Goal: Task Accomplishment & Management: Complete application form

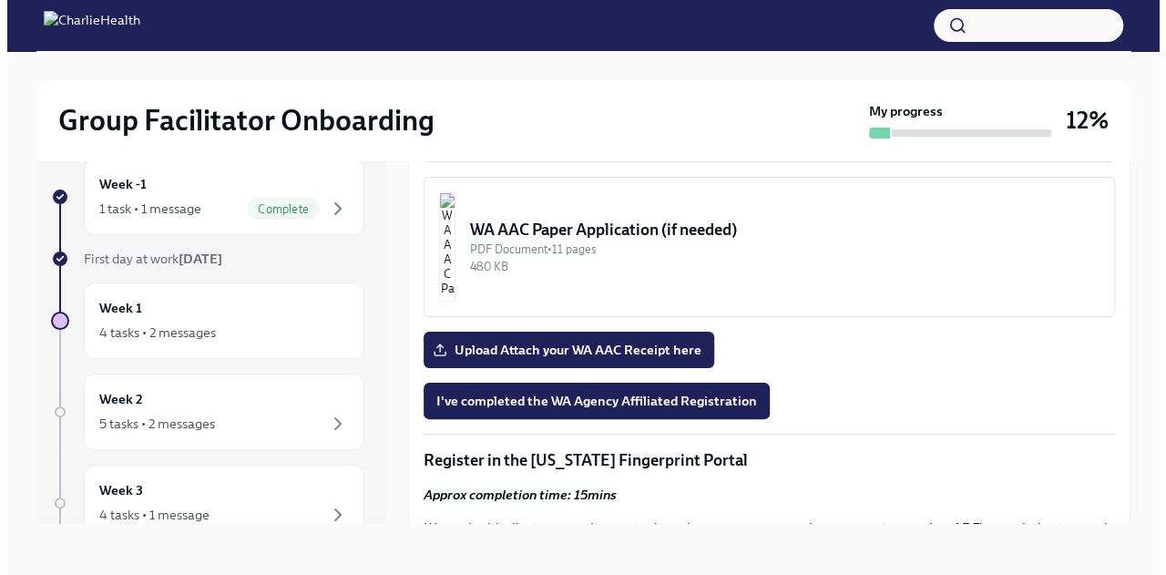
scroll to position [2034, 0]
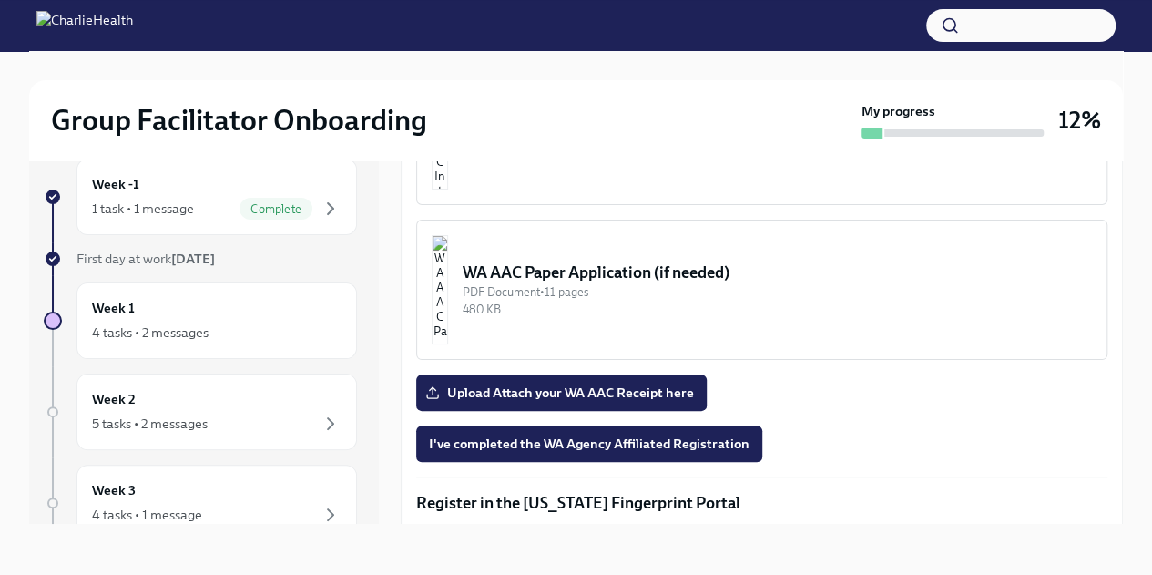
click at [615, 128] on div "WA AAC Instructions" at bounding box center [777, 118] width 629 height 22
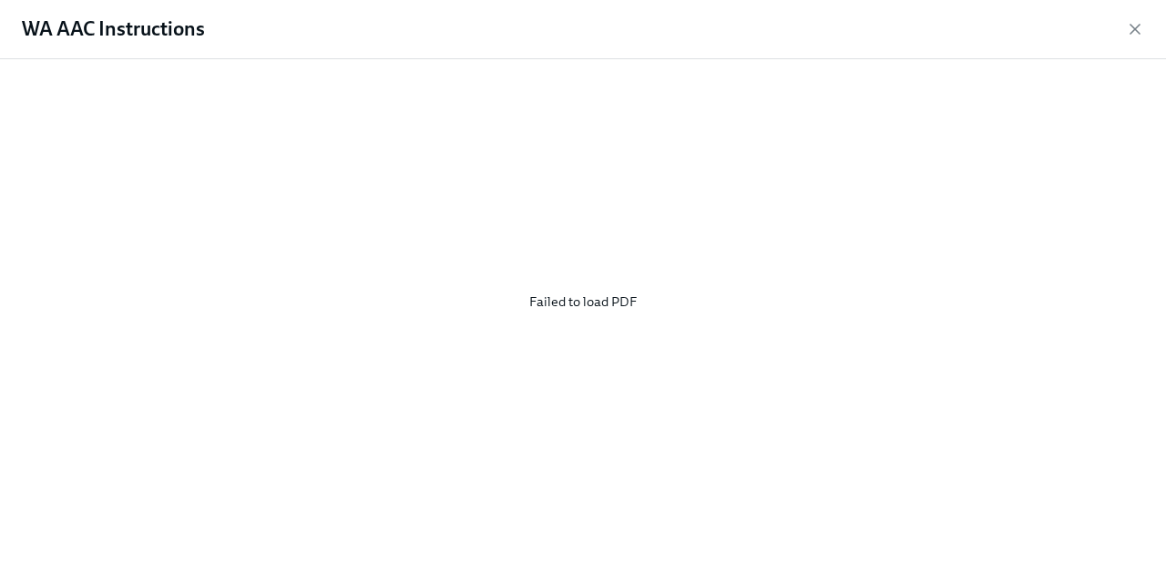
click at [417, 312] on div "Failed to load PDF" at bounding box center [583, 301] width 1108 height 455
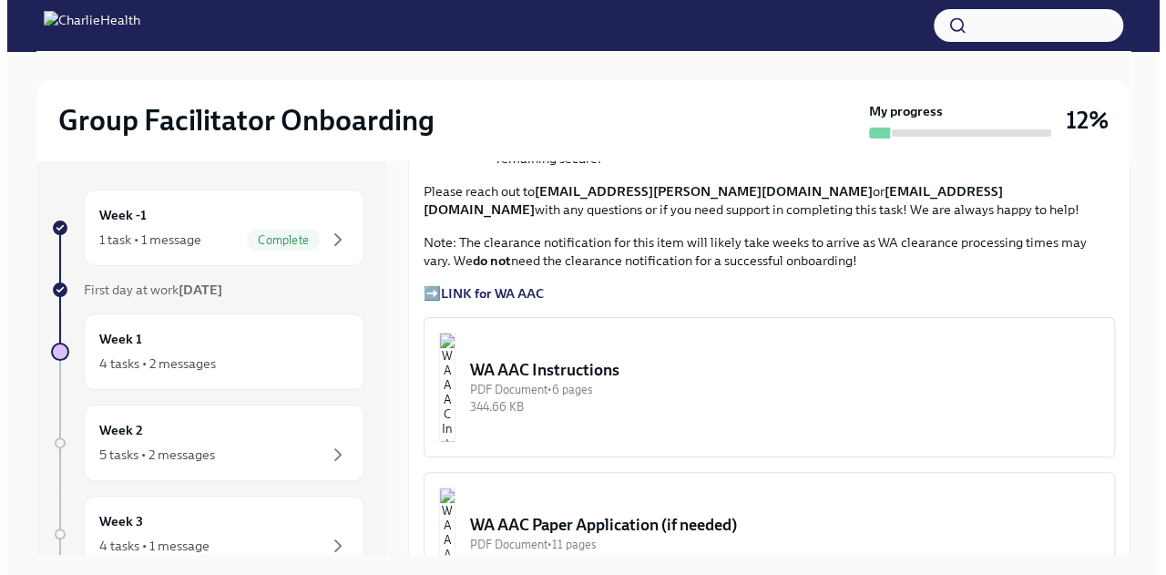
scroll to position [1309, 0]
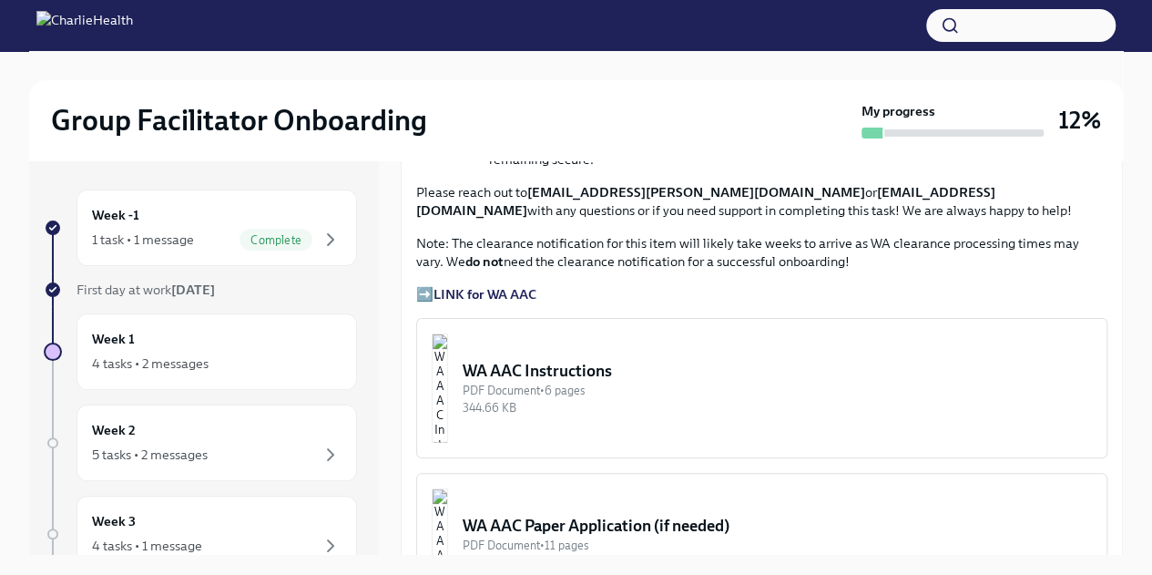
click at [525, 286] on strong "LINK for WA AAC" at bounding box center [485, 294] width 103 height 16
click at [629, 364] on div "WA AAC Instructions" at bounding box center [777, 371] width 629 height 22
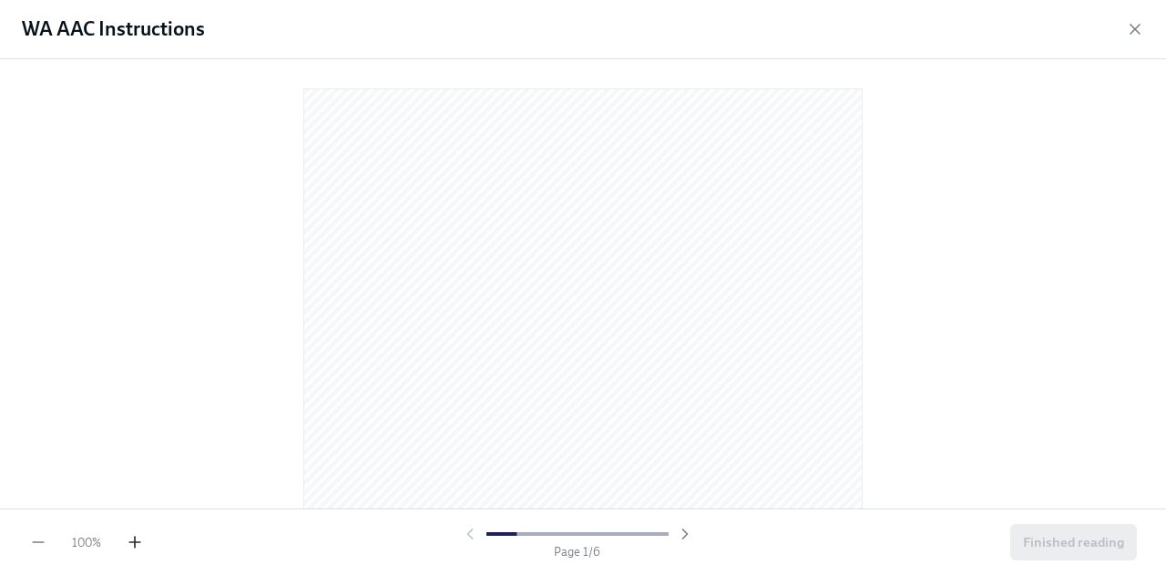
click at [133, 535] on icon "button" at bounding box center [135, 542] width 18 height 18
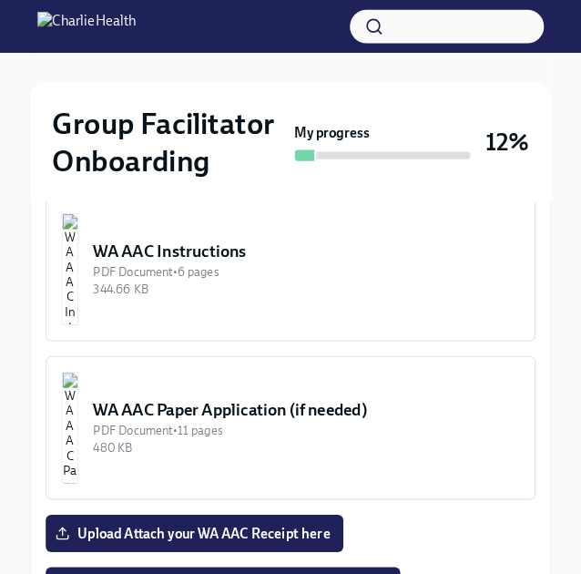
scroll to position [1747, 0]
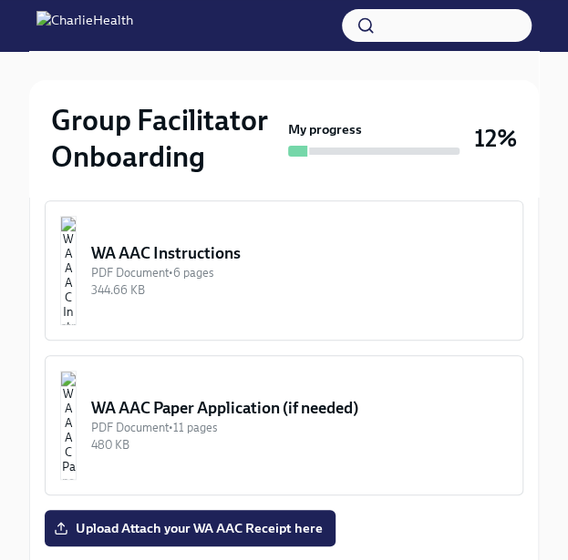
click at [278, 242] on div "WA AAC Instructions" at bounding box center [299, 253] width 416 height 22
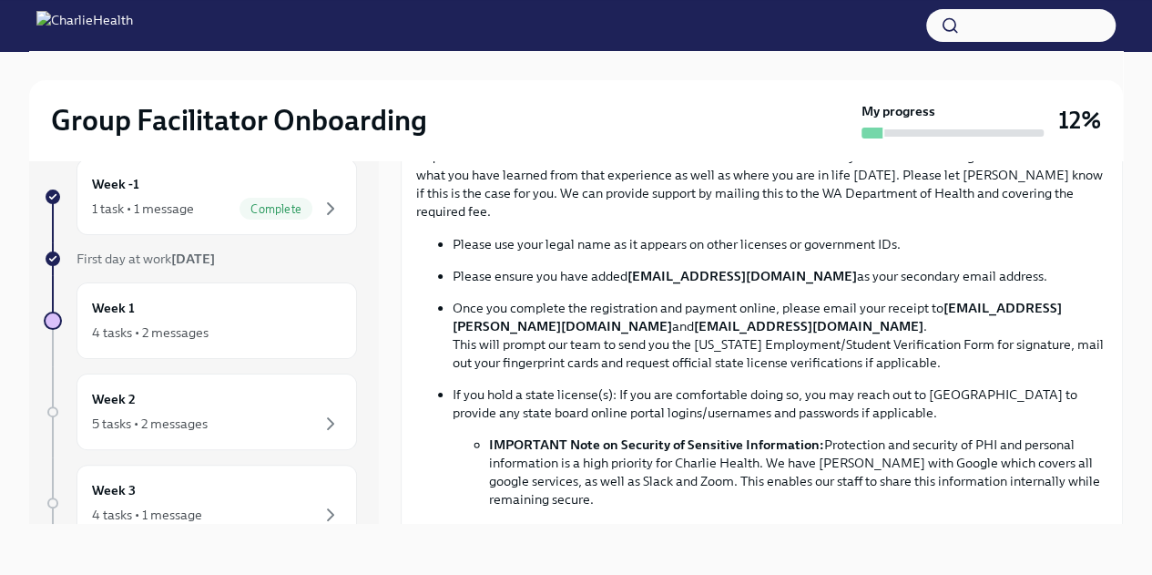
scroll to position [942, 0]
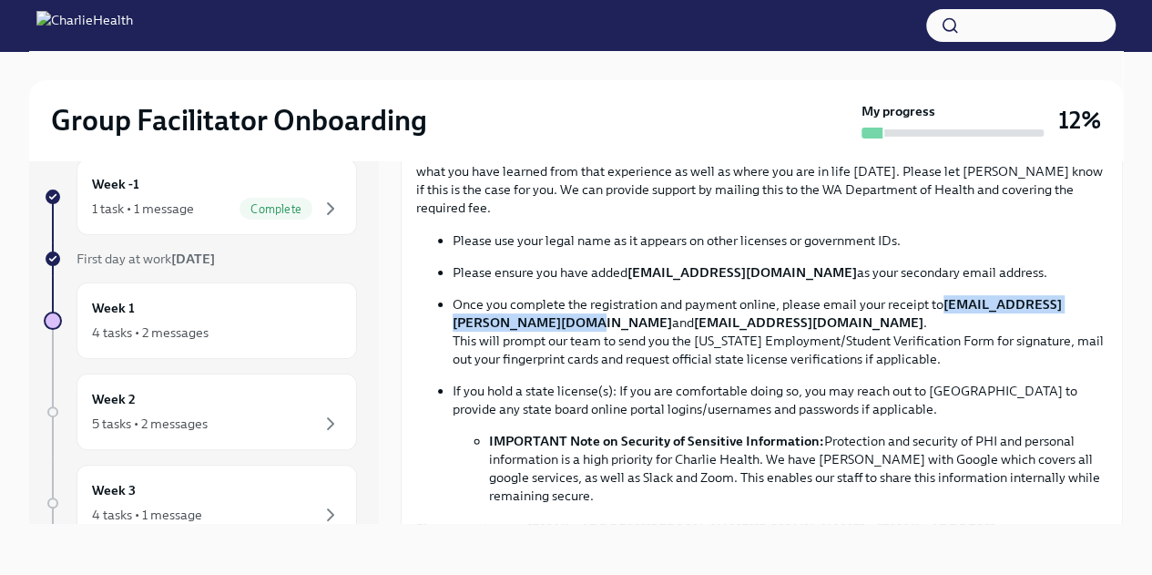
drag, startPoint x: 669, startPoint y: 312, endPoint x: 451, endPoint y: 321, distance: 217.9
click at [451, 321] on ul "Please use your legal name as it appears on other licenses or government IDs. P…" at bounding box center [761, 367] width 691 height 273
copy strong "[EMAIL_ADDRESS][PERSON_NAME][DOMAIN_NAME]"
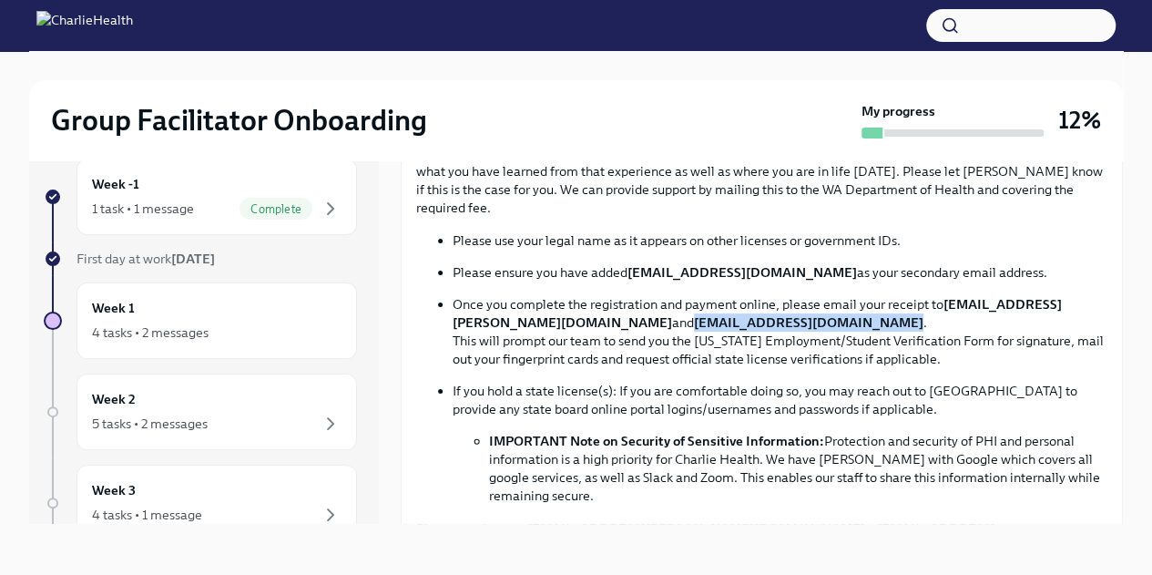
drag, startPoint x: 884, startPoint y: 311, endPoint x: 697, endPoint y: 316, distance: 186.8
click at [697, 316] on strong "[EMAIL_ADDRESS][DOMAIN_NAME]" at bounding box center [809, 322] width 230 height 16
copy strong "[EMAIL_ADDRESS][DOMAIN_NAME]"
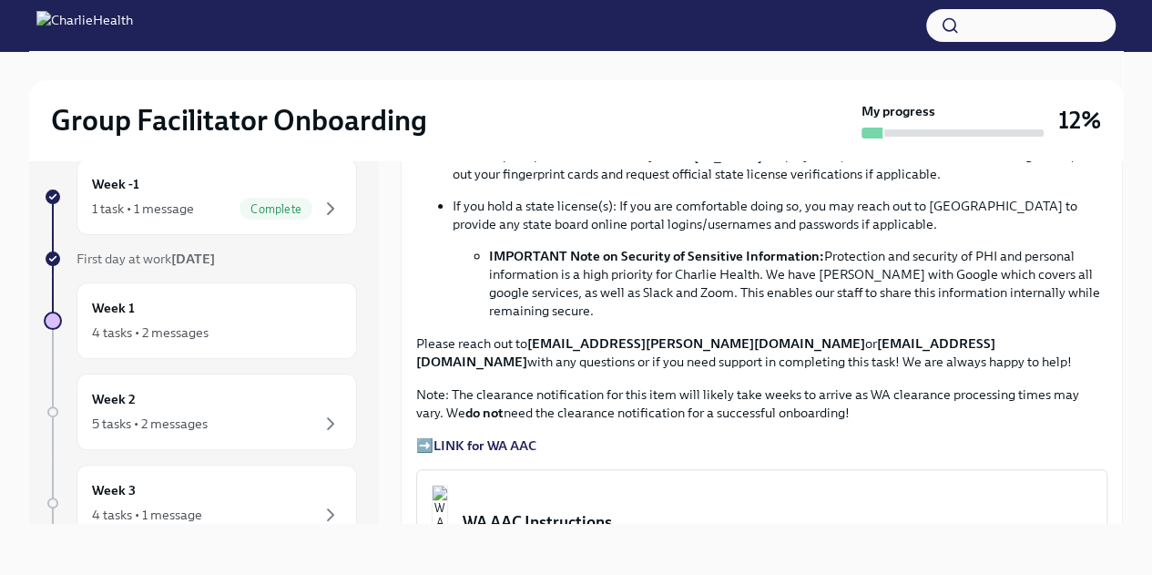
scroll to position [1128, 0]
click at [510, 436] on strong "LINK for WA AAC" at bounding box center [485, 444] width 103 height 16
drag, startPoint x: 951, startPoint y: 331, endPoint x: 768, endPoint y: 338, distance: 183.2
click at [768, 338] on strong "[EMAIL_ADDRESS][DOMAIN_NAME]" at bounding box center [705, 351] width 579 height 35
copy strong "[EMAIL_ADDRESS][DOMAIN_NAME]"
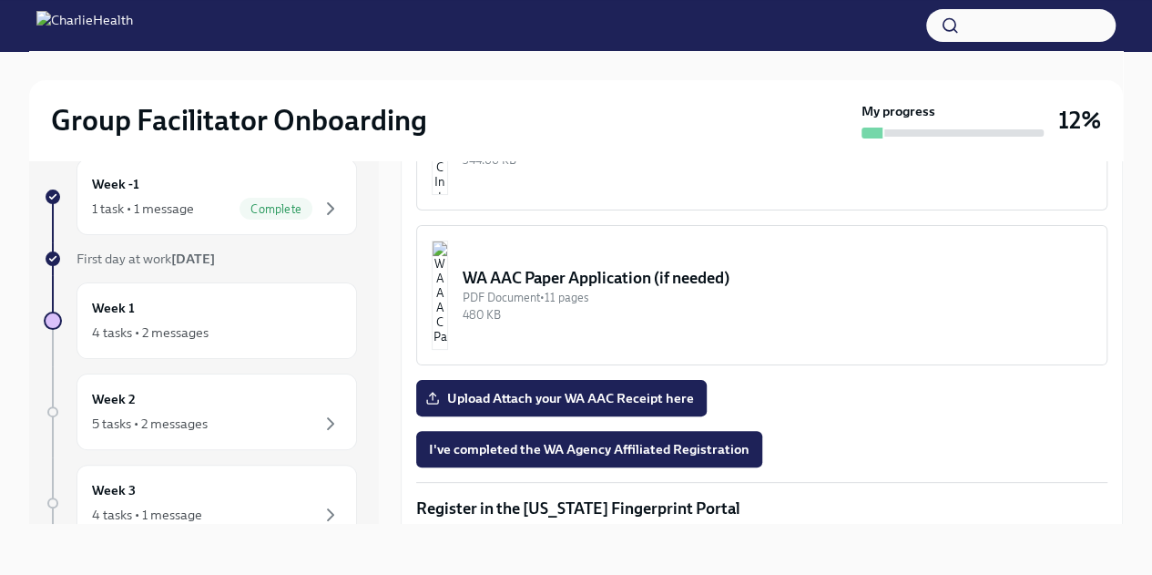
scroll to position [1527, 0]
click at [665, 388] on span "Upload Attach your WA AAC Receipt here" at bounding box center [561, 397] width 265 height 18
click at [0, 0] on input "Upload Attach your WA AAC Receipt here" at bounding box center [0, 0] width 0 height 0
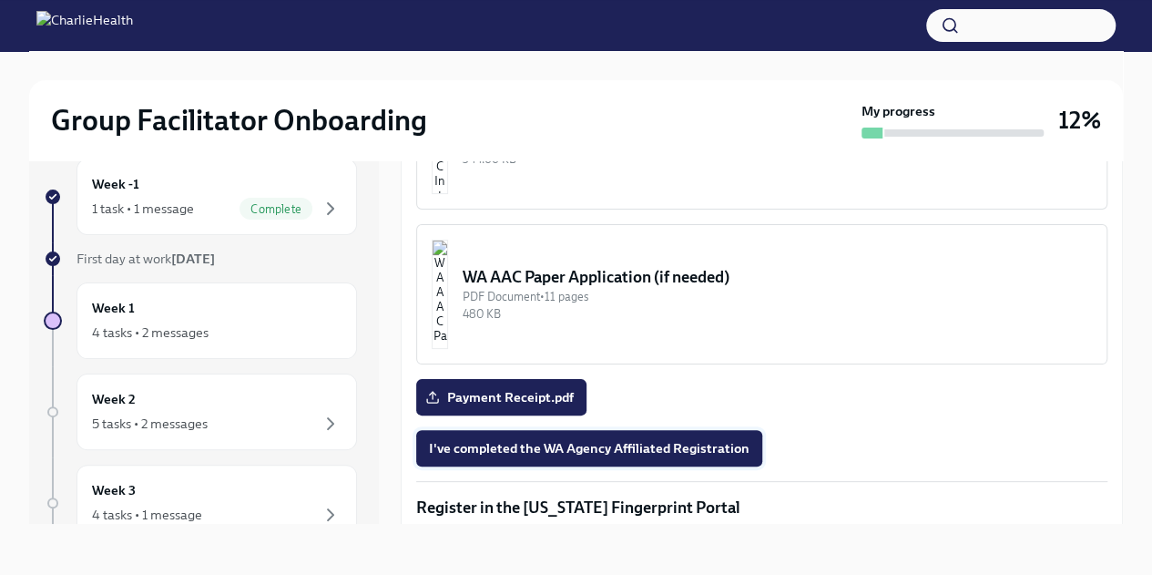
click at [588, 440] on span "I've completed the WA Agency Affiliated Registration" at bounding box center [589, 448] width 321 height 18
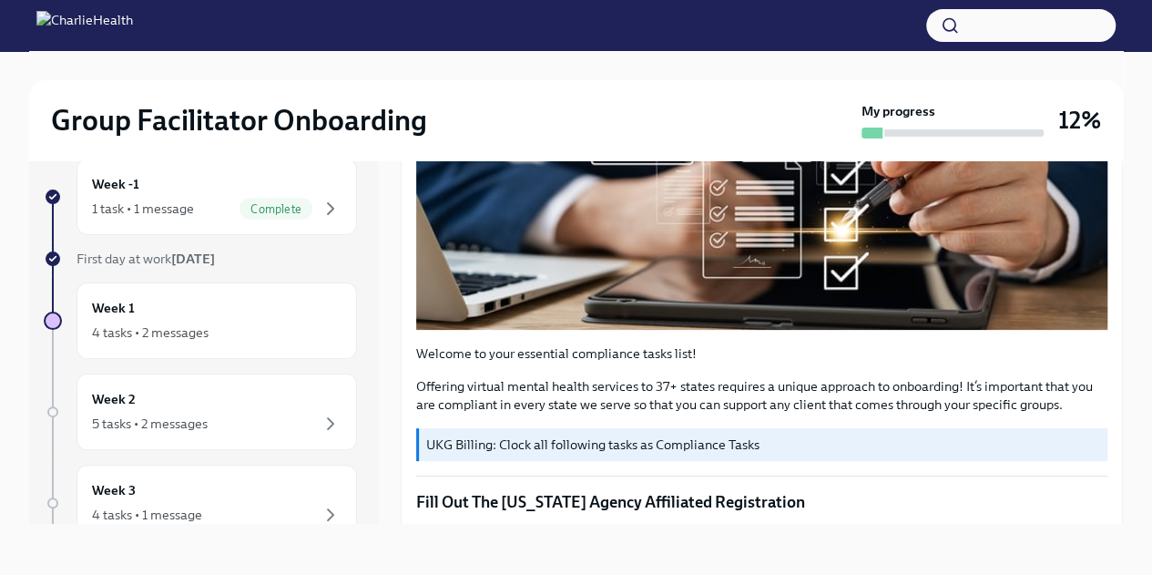
scroll to position [0, 0]
